Goal: Contribute content

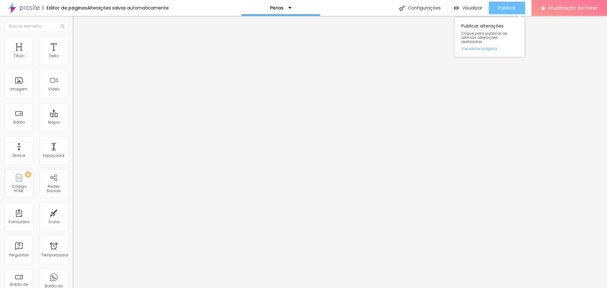
click at [511, 10] on font "Publicar" at bounding box center [506, 8] width 17 height 6
click at [501, 7] on font "Publicar" at bounding box center [506, 8] width 17 height 6
click at [471, 6] on font "Visualizar" at bounding box center [472, 8] width 20 height 6
click at [470, 6] on font "Visualizar" at bounding box center [472, 8] width 20 height 6
click at [507, 5] on font "Publicar" at bounding box center [506, 8] width 17 height 6
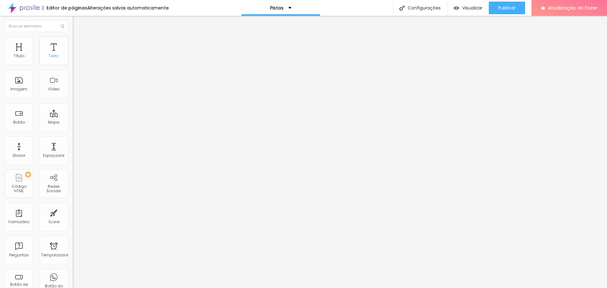
click at [52, 55] on font "Texto" at bounding box center [54, 55] width 10 height 5
click at [43, 52] on div "Texto" at bounding box center [53, 51] width 28 height 28
click at [73, 39] on img at bounding box center [76, 40] width 6 height 6
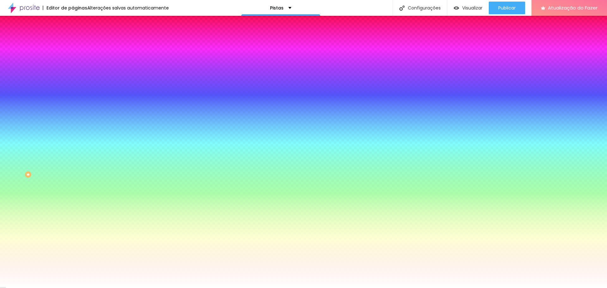
type input "3"
type input "72"
type input "87"
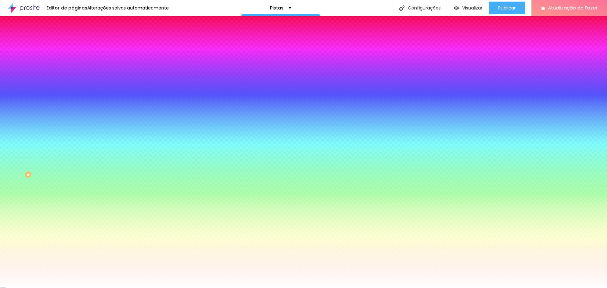
type input "87"
type input "107"
type input "117"
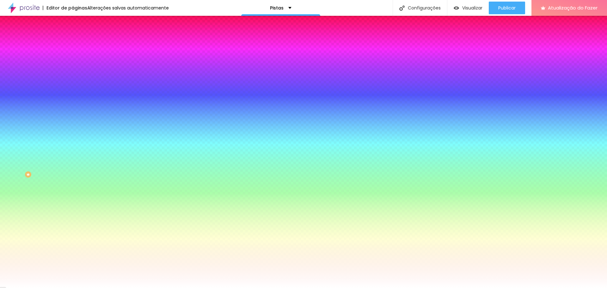
type input "135"
type input "151"
type input "160"
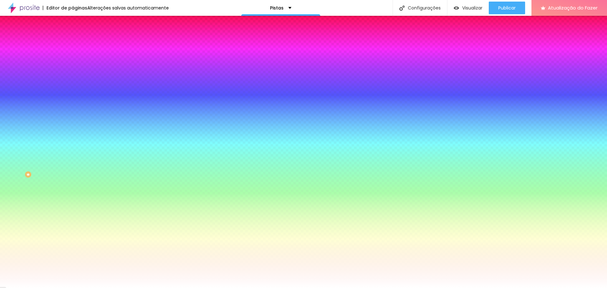
type input "160"
type input "163"
type input "166"
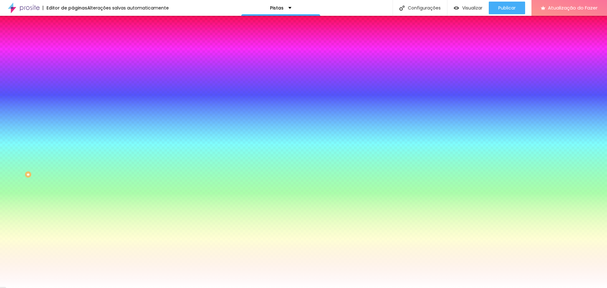
type input "179"
type input "188"
type input "200"
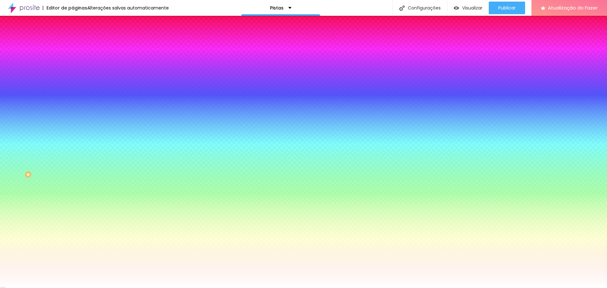
type input "200"
drag, startPoint x: 13, startPoint y: 78, endPoint x: 72, endPoint y: 96, distance: 61.1
type input "200"
click at [73, 140] on input "range" at bounding box center [93, 142] width 41 height 5
click at [78, 37] on font "Conteúdo" at bounding box center [88, 34] width 20 height 5
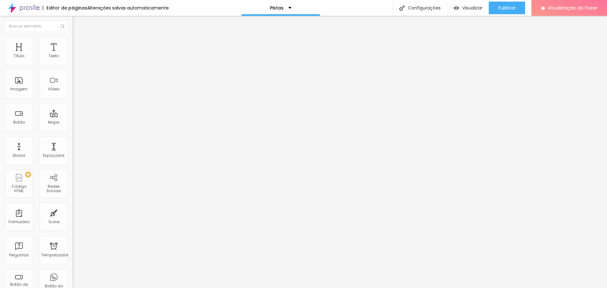
click at [78, 45] on font "Avançado" at bounding box center [88, 47] width 21 height 5
click at [78, 37] on font "Conteúdo" at bounding box center [88, 34] width 20 height 5
click at [77, 22] on img "button" at bounding box center [79, 23] width 5 height 5
click at [501, 8] on font "Publicar" at bounding box center [506, 8] width 17 height 6
click at [476, 3] on div "Visualizar" at bounding box center [462, 8] width 29 height 13
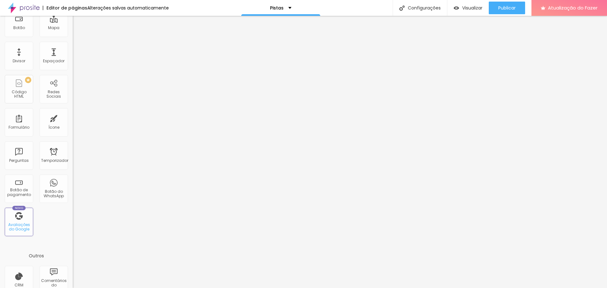
scroll to position [95, 0]
